Goal: Check status: Check status

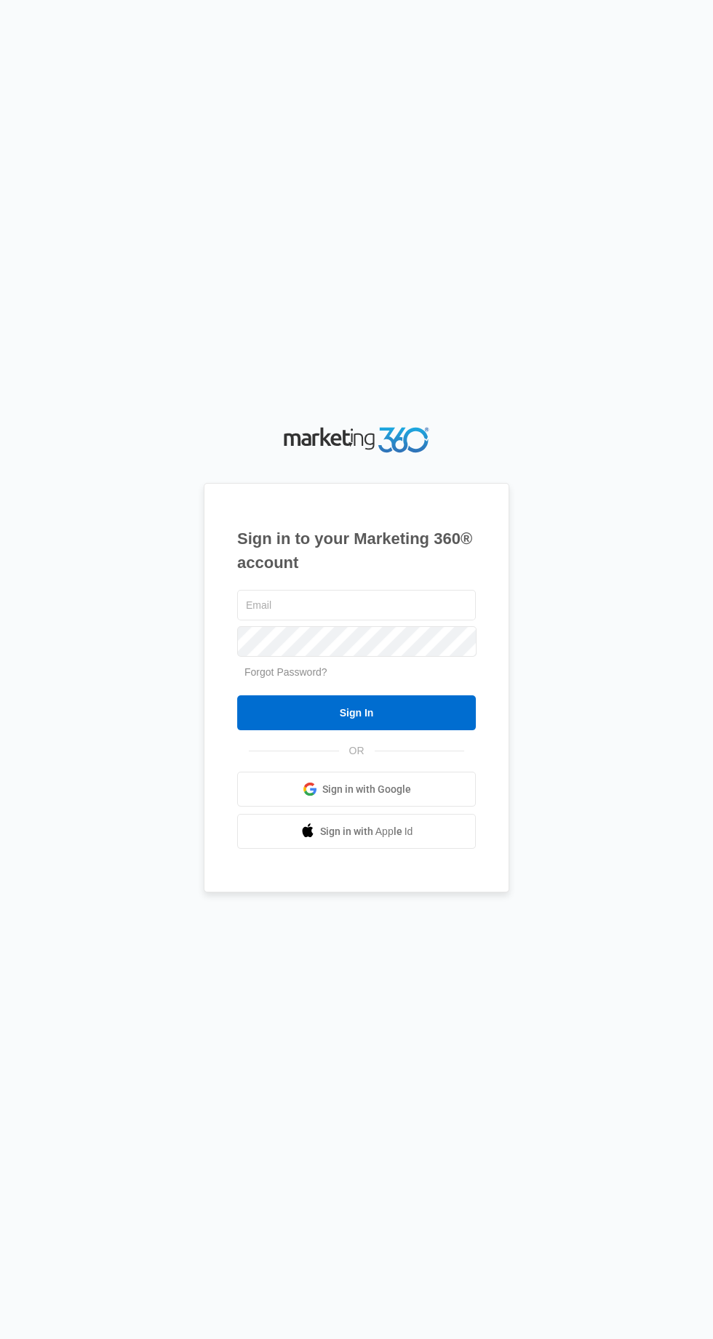
click at [490, 634] on div "Sign in to your Marketing 360® account Forgot Password? Sign In OR Sign in with…" at bounding box center [357, 688] width 306 height 410
click at [442, 621] on input "text" at bounding box center [356, 605] width 239 height 31
type input "[EMAIL_ADDRESS][DOMAIN_NAME]"
click at [237, 695] on input "Sign In" at bounding box center [356, 712] width 239 height 35
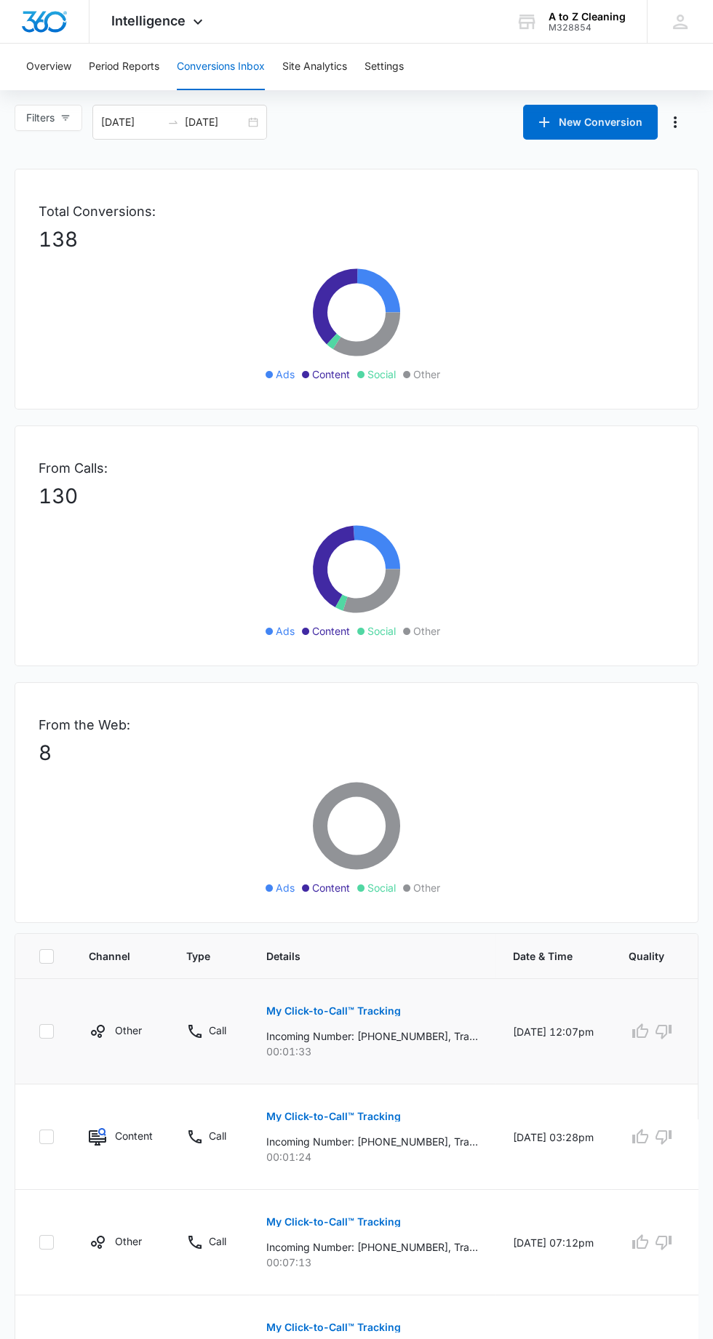
click at [388, 1009] on p "My Click-to-Call™ Tracking" at bounding box center [333, 1011] width 135 height 10
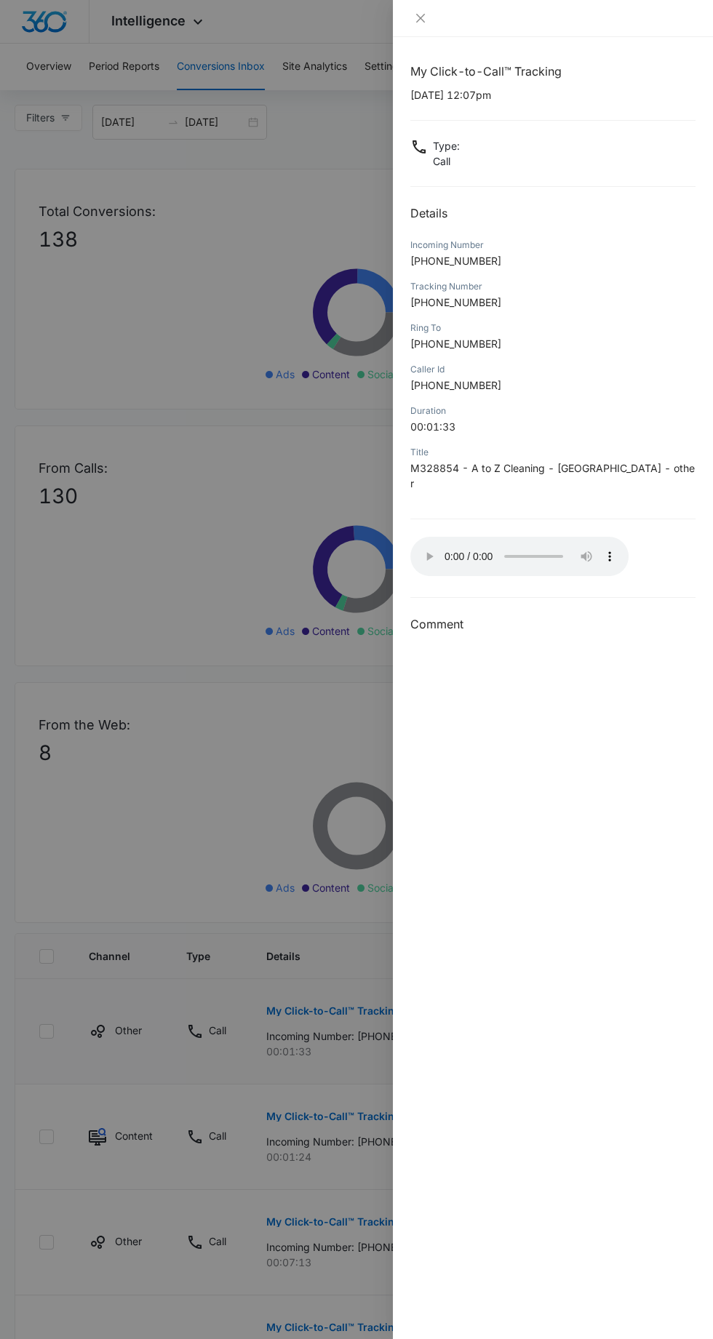
scroll to position [9, 0]
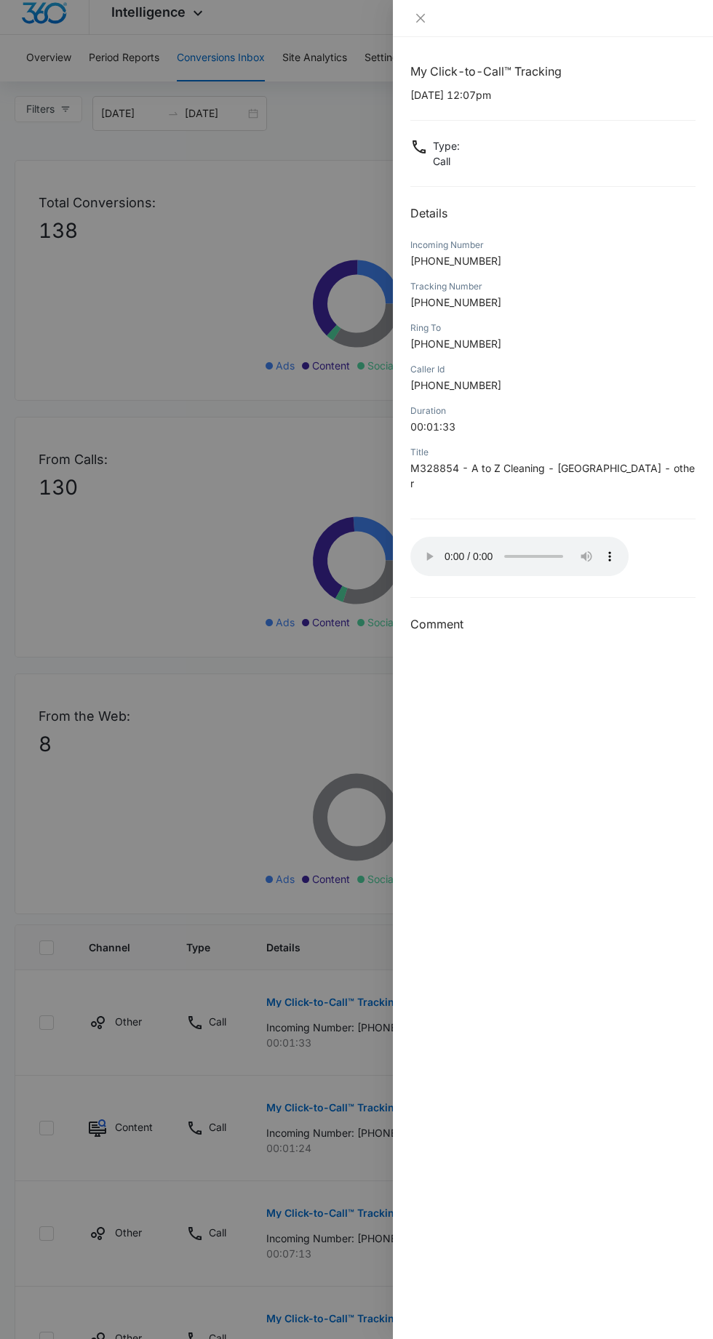
click at [425, 9] on div at bounding box center [553, 18] width 320 height 37
click at [407, 20] on div at bounding box center [553, 18] width 320 height 37
click at [437, 16] on div at bounding box center [552, 18] width 285 height 13
click at [432, 16] on div at bounding box center [552, 18] width 285 height 13
click at [420, 17] on icon "close" at bounding box center [420, 18] width 9 height 9
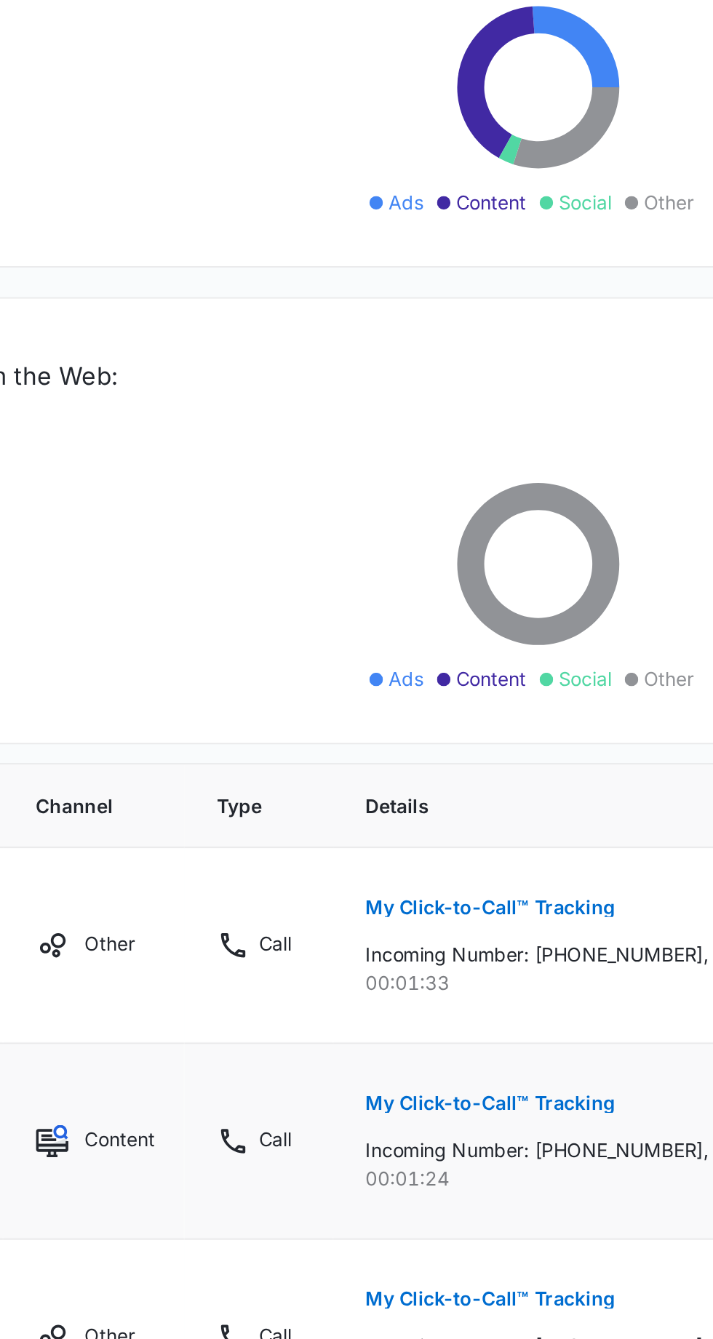
click at [362, 1094] on button "My Click-to-Call™ Tracking" at bounding box center [330, 1107] width 135 height 35
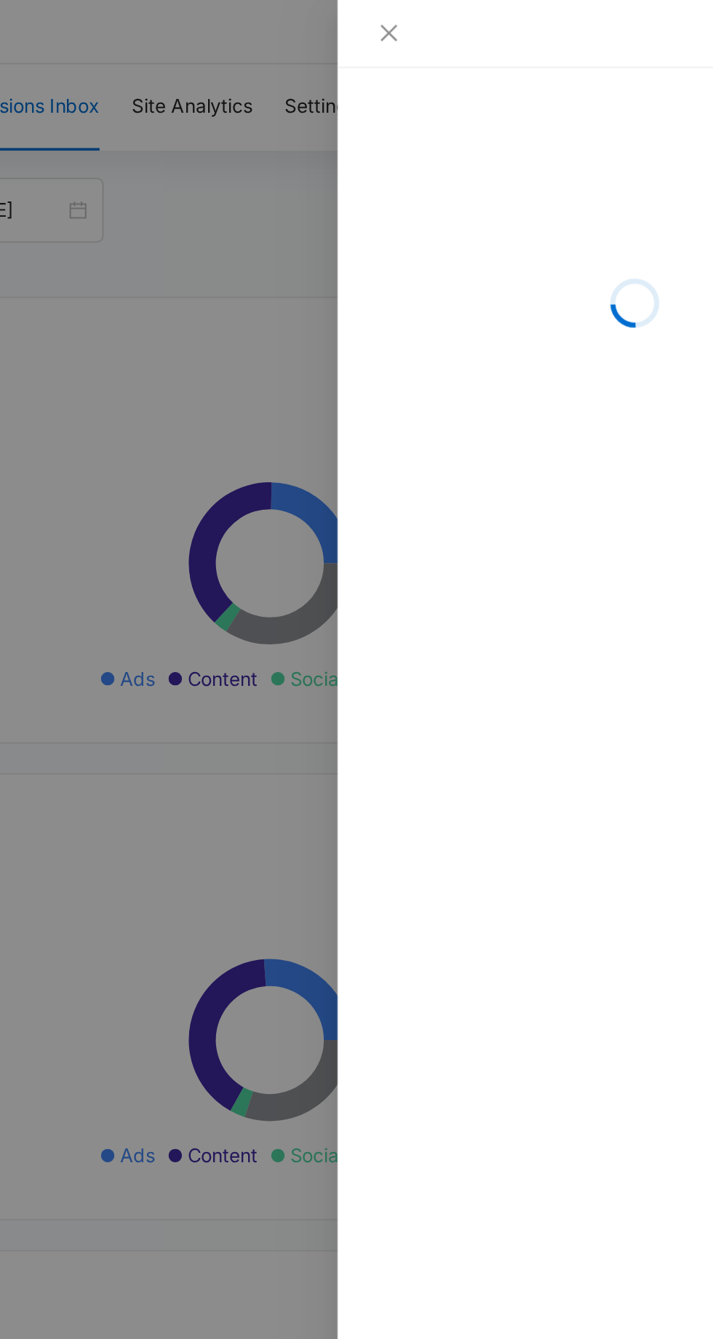
scroll to position [0, 0]
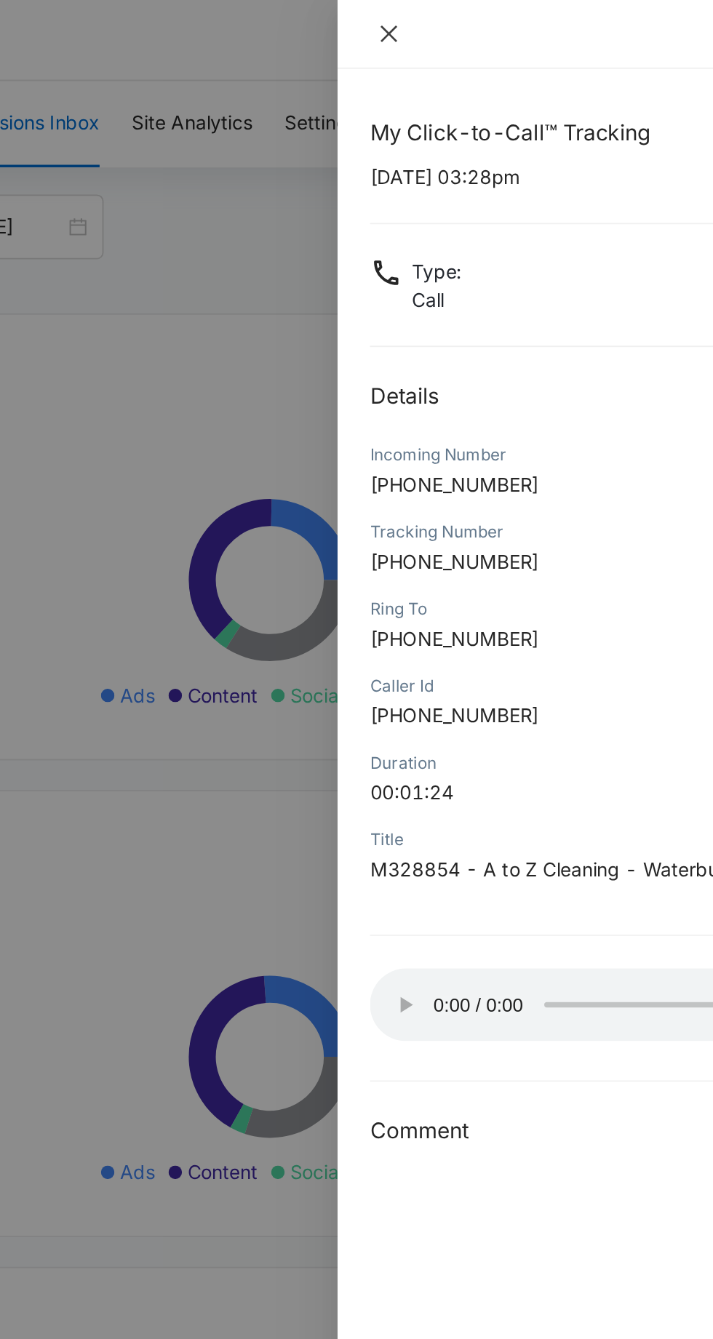
click at [420, 17] on icon "close" at bounding box center [420, 18] width 9 height 9
